Goal: Navigation & Orientation: Find specific page/section

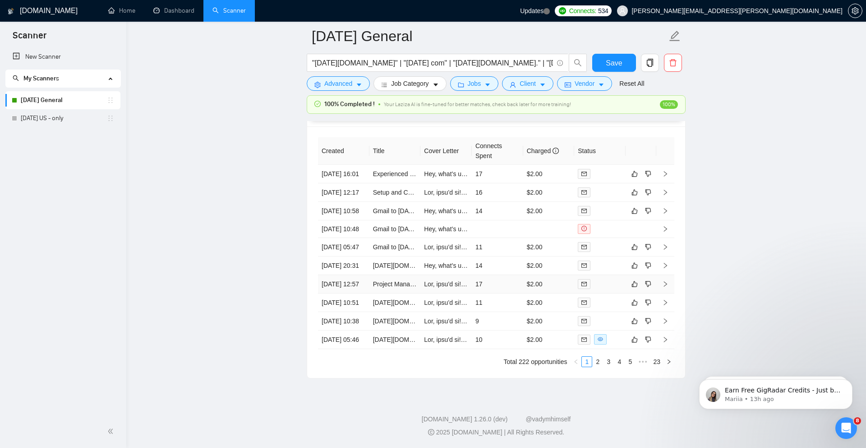
scroll to position [2375, 0]
click at [600, 363] on link "2" at bounding box center [598, 361] width 10 height 10
click at [587, 361] on link "1" at bounding box center [587, 361] width 10 height 10
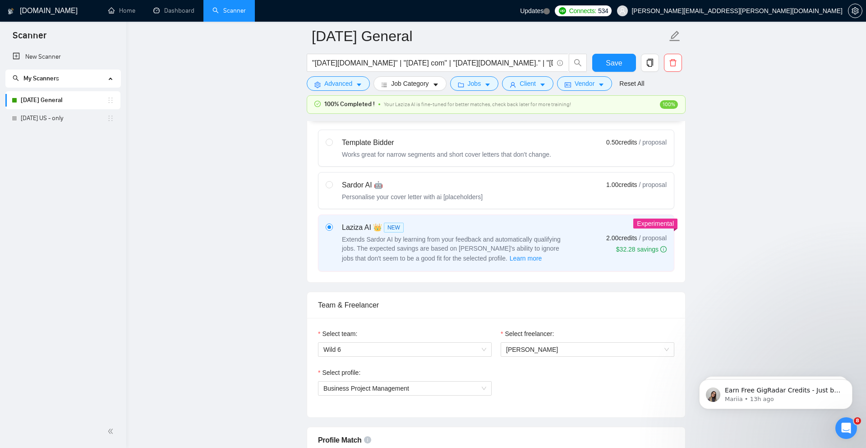
scroll to position [0, 0]
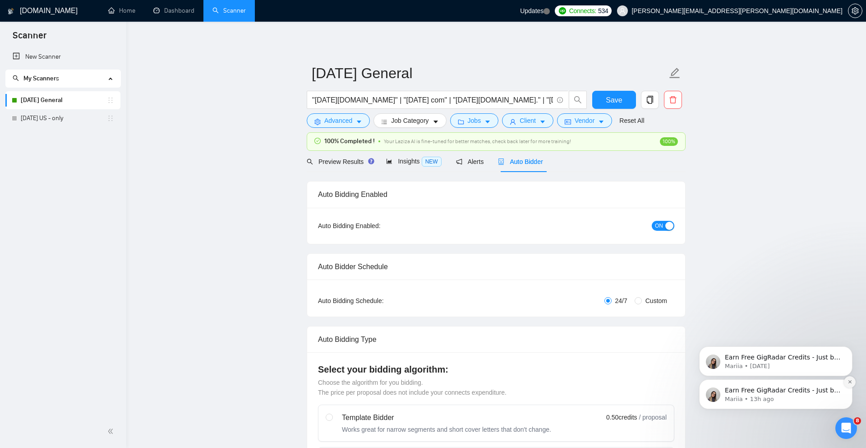
click at [849, 381] on icon "Dismiss notification" at bounding box center [849, 381] width 3 height 3
click at [852, 381] on icon "Dismiss notification" at bounding box center [850, 381] width 5 height 5
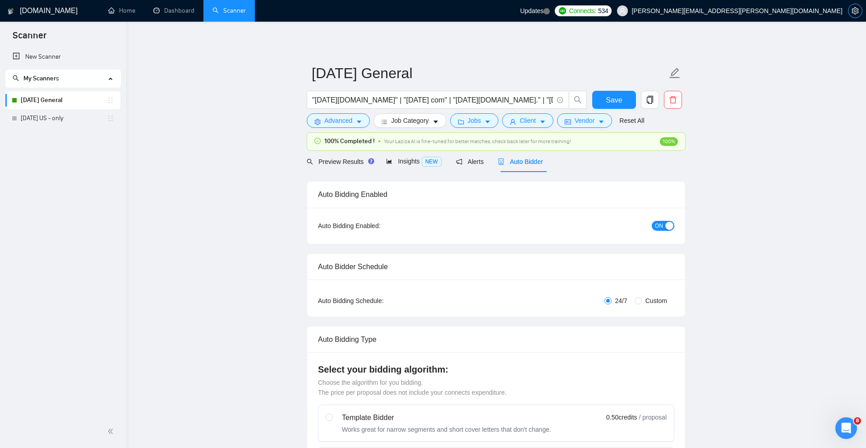
click at [856, 9] on icon "setting" at bounding box center [855, 10] width 7 height 7
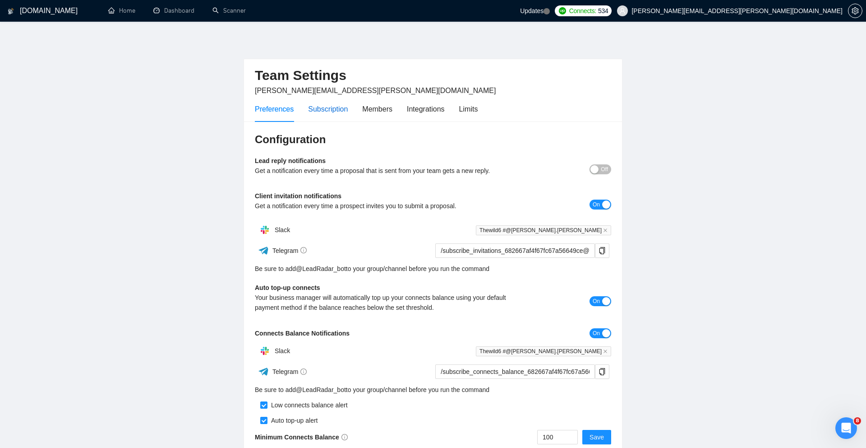
click at [332, 106] on div "Subscription" at bounding box center [328, 108] width 40 height 11
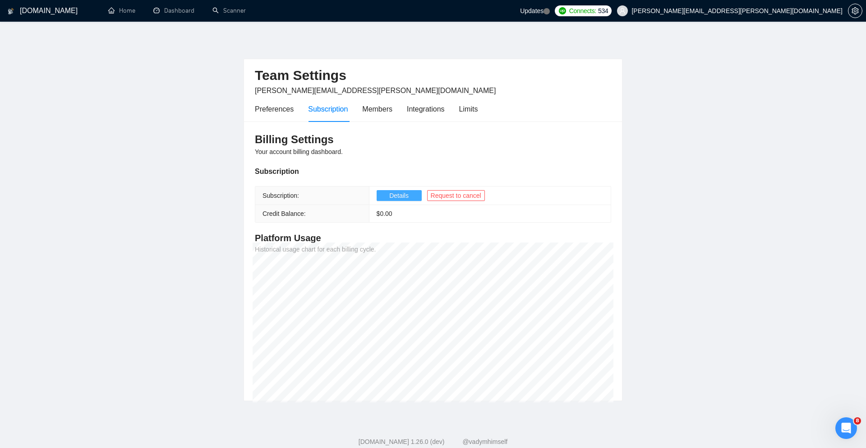
click at [397, 196] on span "Details" at bounding box center [398, 195] width 19 height 10
click at [378, 101] on div "Members" at bounding box center [377, 109] width 30 height 26
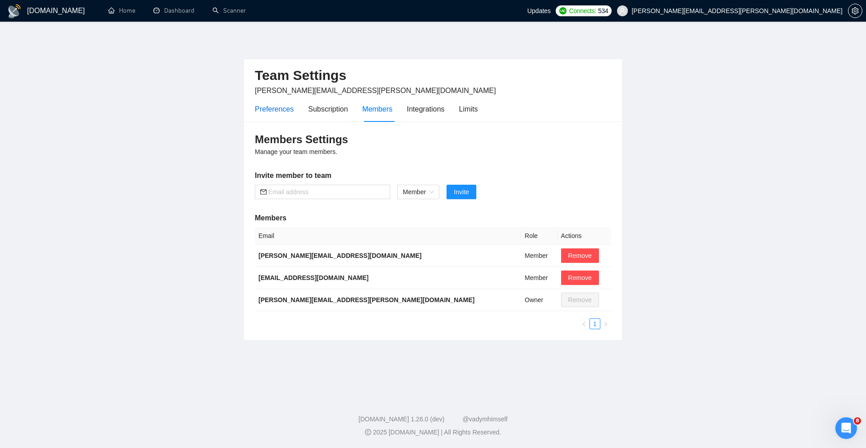
click at [277, 112] on div "Preferences" at bounding box center [274, 108] width 39 height 11
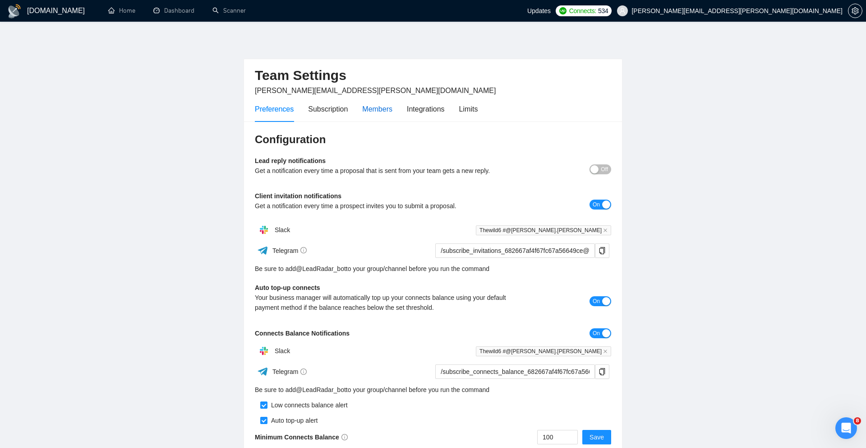
click at [378, 112] on div "Members" at bounding box center [377, 108] width 30 height 11
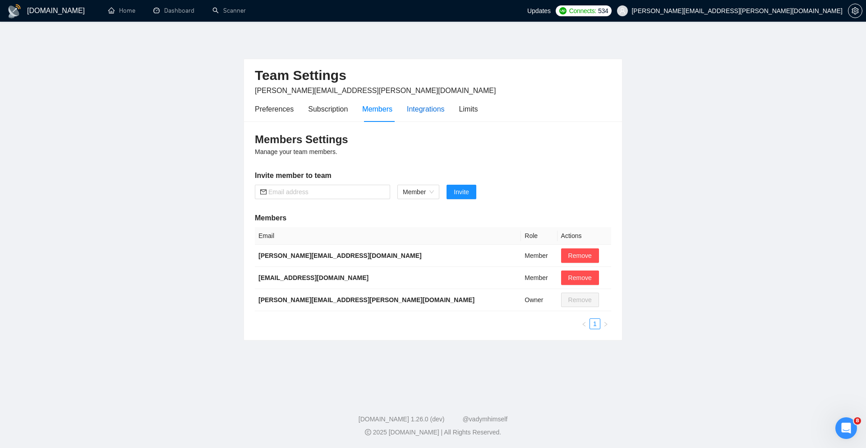
click at [438, 110] on div "Integrations" at bounding box center [426, 108] width 38 height 11
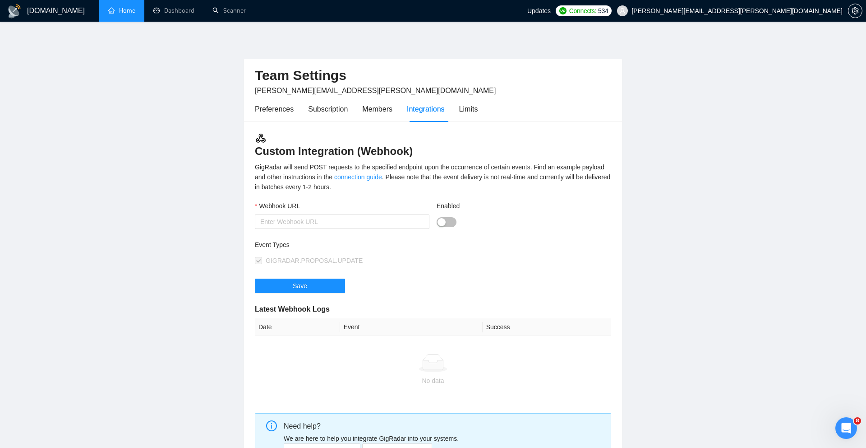
click at [132, 8] on link "Home" at bounding box center [121, 11] width 27 height 8
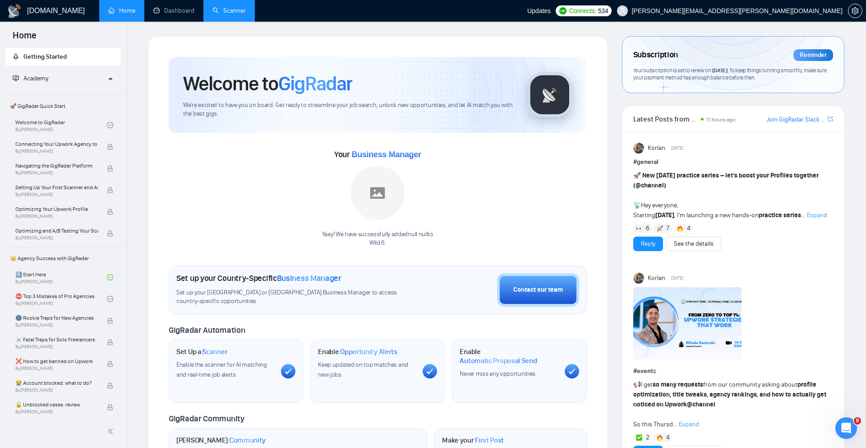
click at [236, 9] on link "Scanner" at bounding box center [229, 11] width 33 height 8
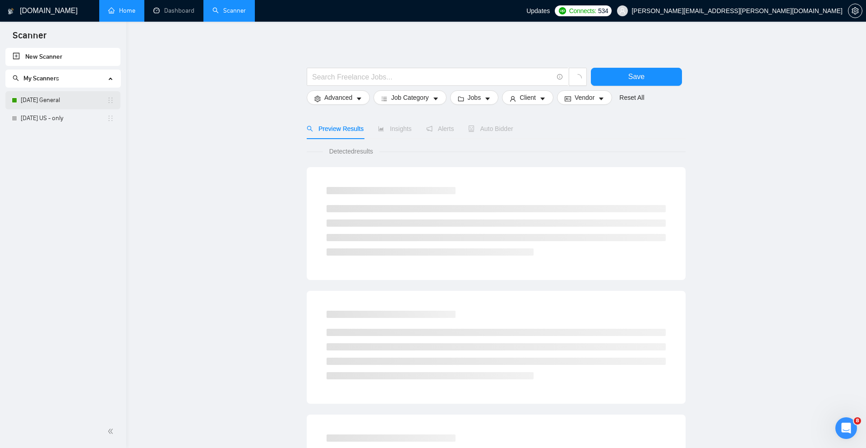
click at [42, 97] on link "[DATE] General" at bounding box center [64, 100] width 86 height 18
